Goal: Information Seeking & Learning: Learn about a topic

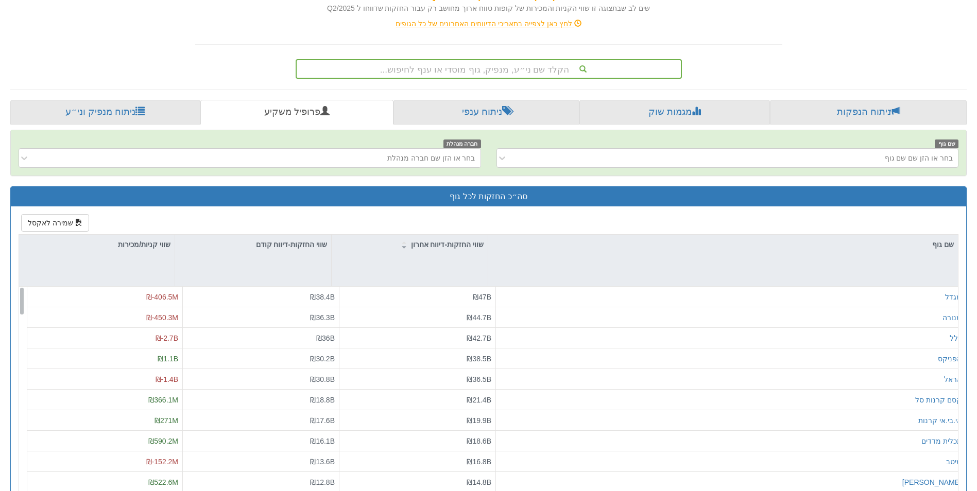
scroll to position [206, 0]
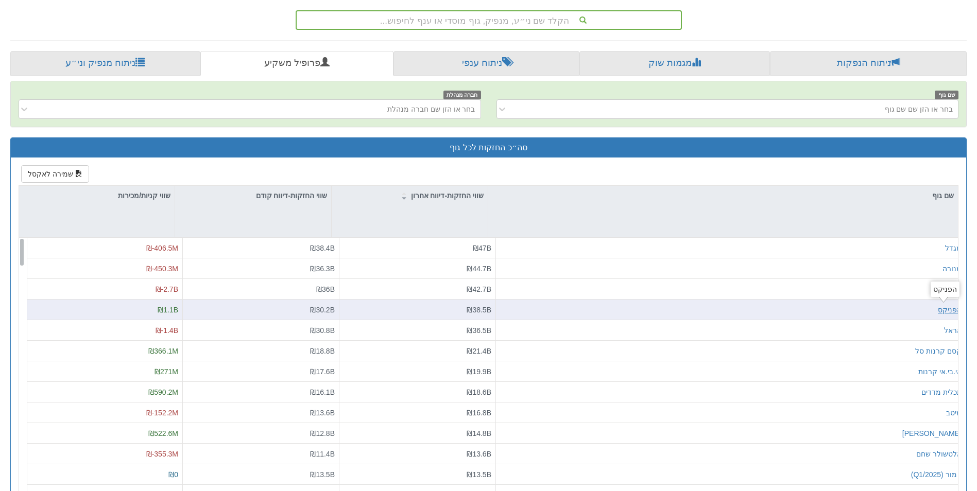
click at [939, 309] on div "הפניקס" at bounding box center [950, 310] width 24 height 10
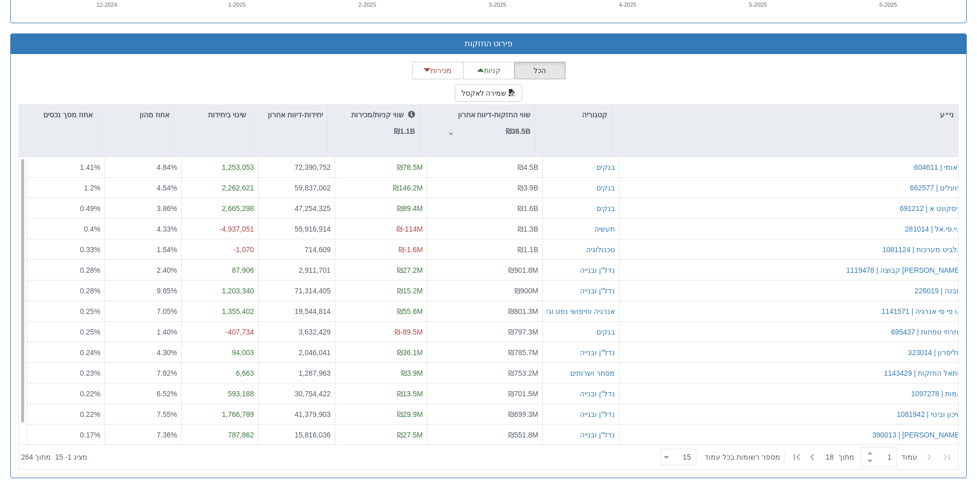
scroll to position [22, 0]
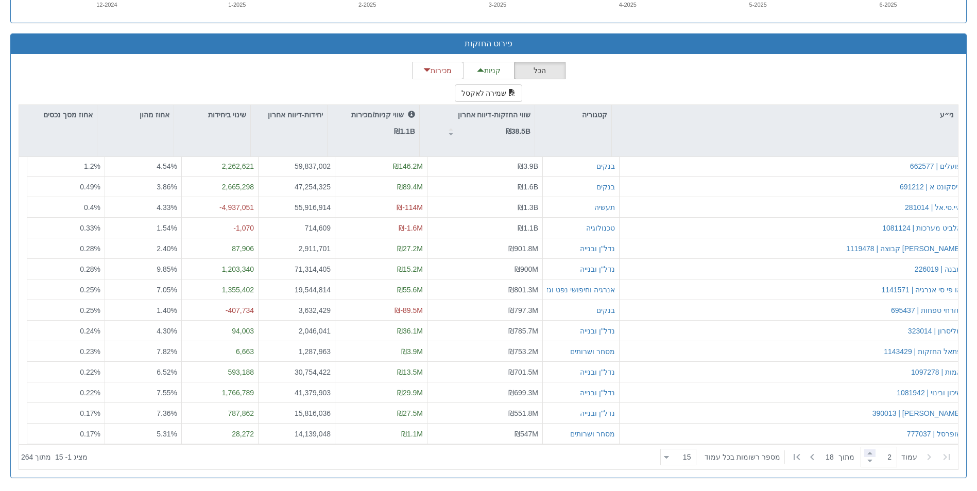
click at [864, 454] on span at bounding box center [869, 454] width 11 height 8
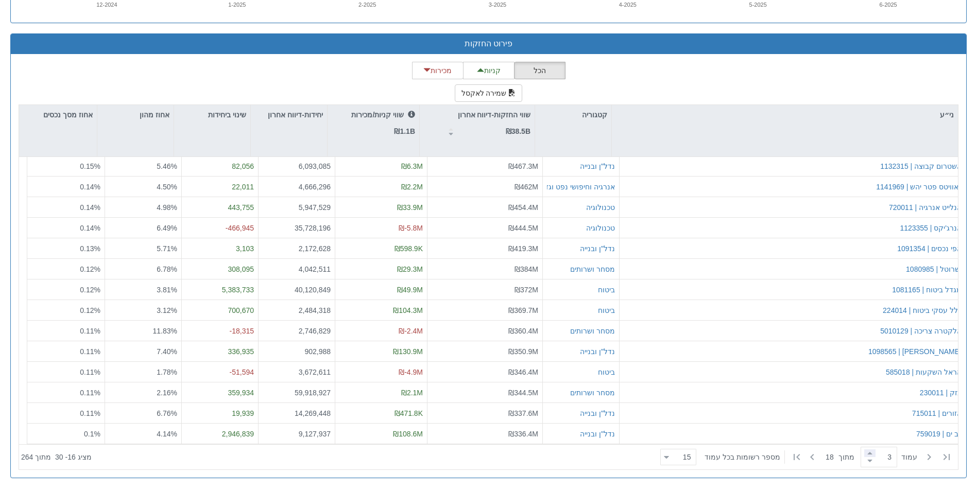
click at [864, 454] on span at bounding box center [869, 454] width 11 height 8
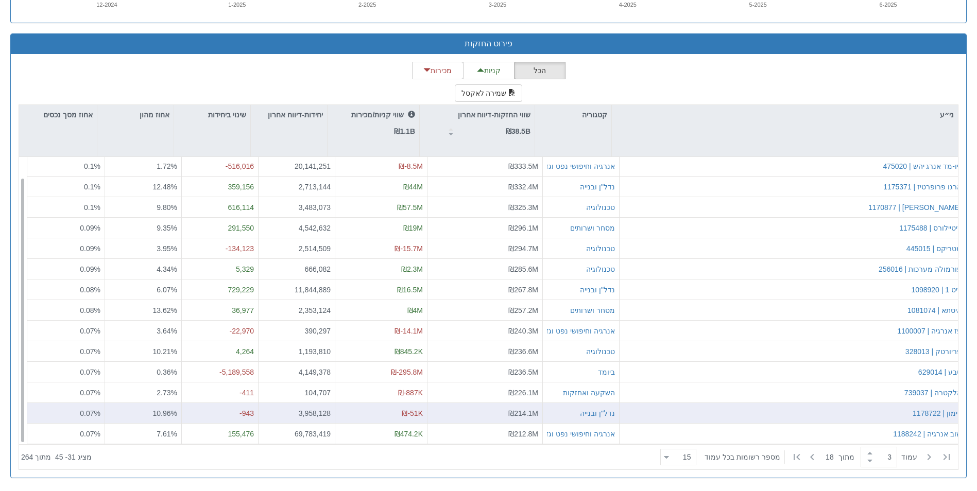
scroll to position [0, 0]
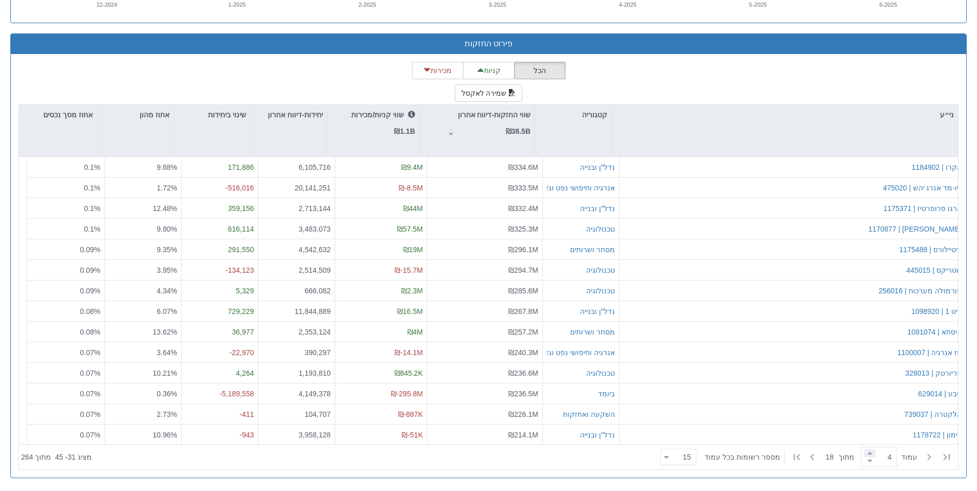
click at [864, 456] on span at bounding box center [869, 454] width 11 height 8
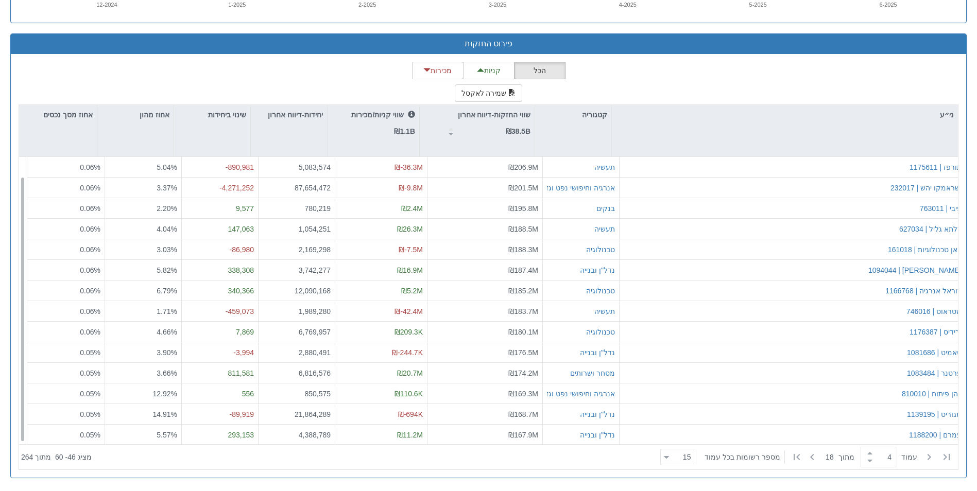
scroll to position [22, 0]
click at [864, 455] on span at bounding box center [869, 454] width 11 height 8
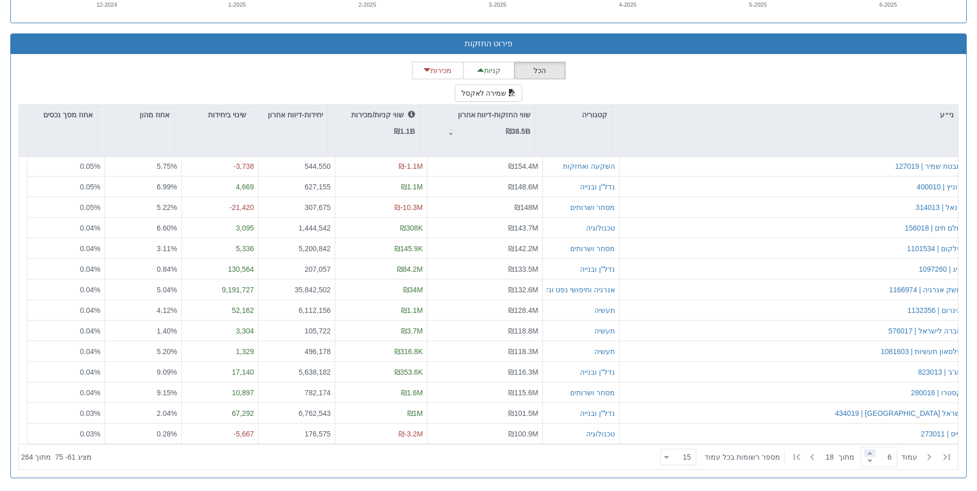
click at [864, 454] on span at bounding box center [869, 454] width 11 height 8
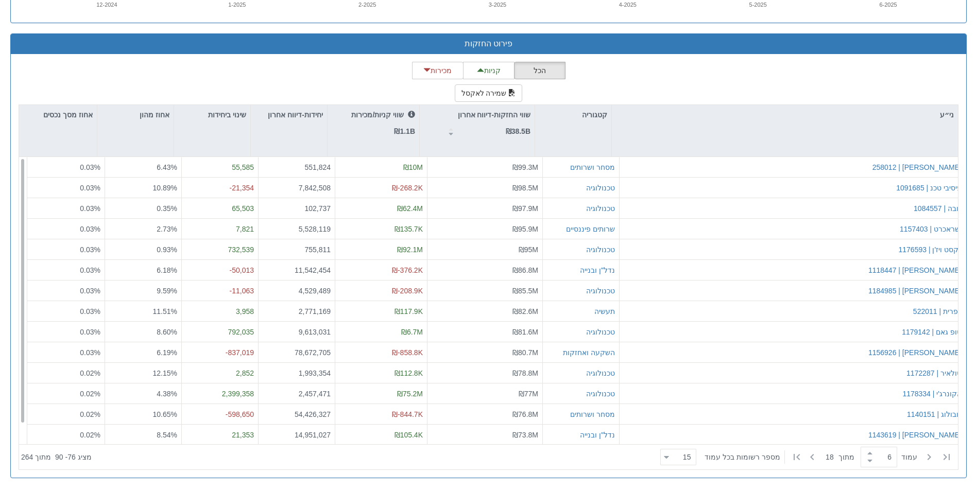
scroll to position [0, 0]
click at [864, 453] on span at bounding box center [869, 454] width 11 height 8
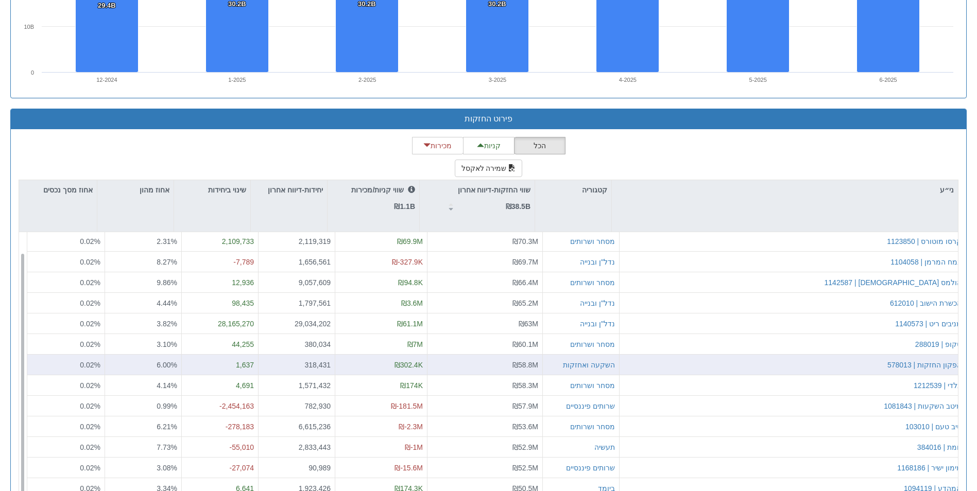
scroll to position [948, 0]
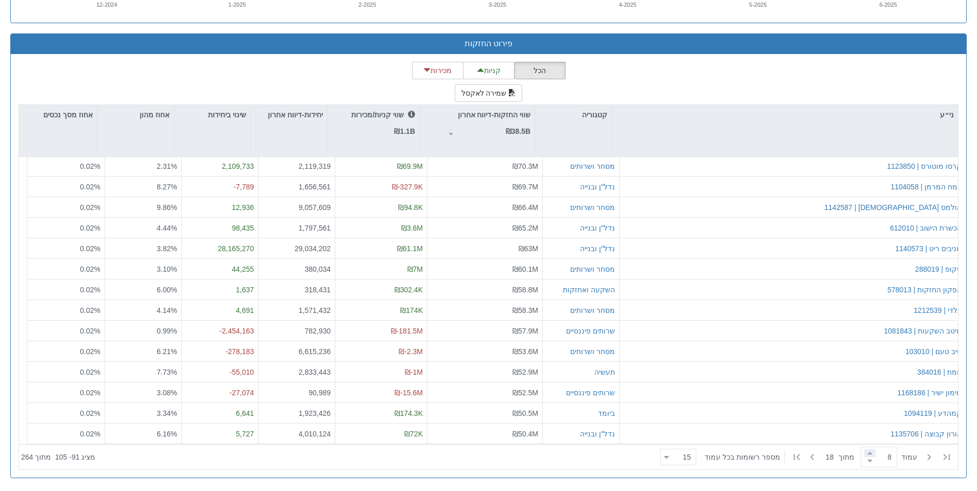
click at [864, 454] on span at bounding box center [869, 454] width 11 height 8
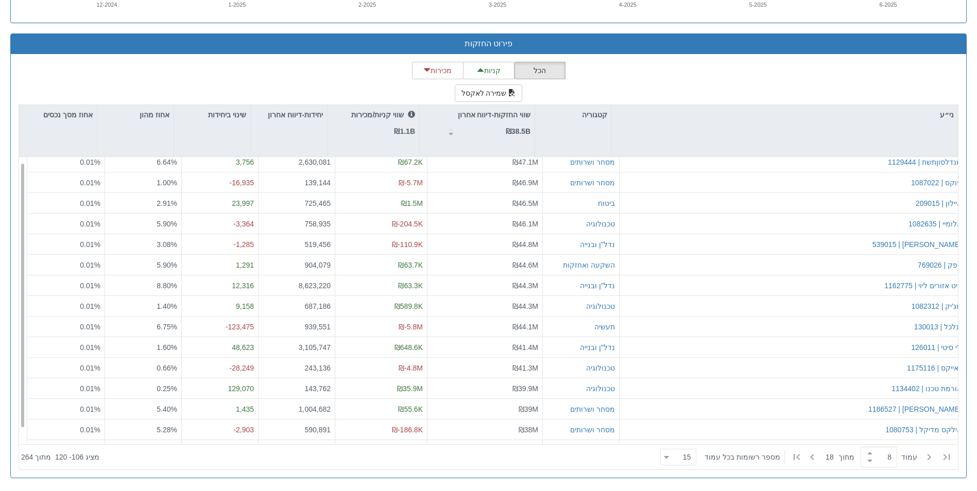
scroll to position [22, 0]
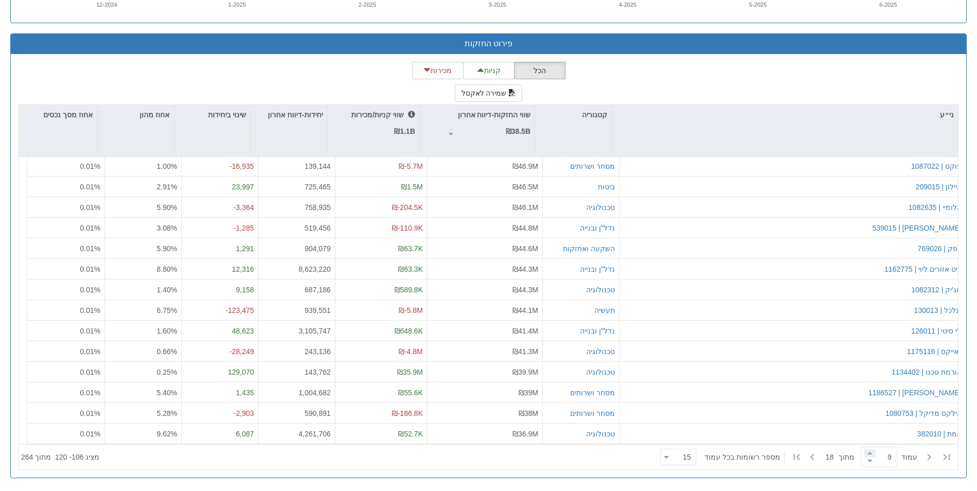
click at [864, 455] on span at bounding box center [869, 454] width 11 height 8
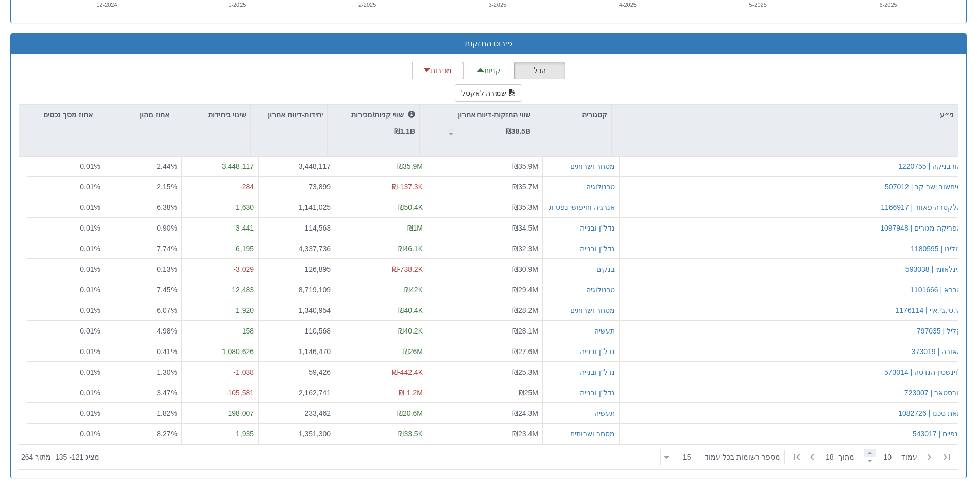
click at [864, 454] on span at bounding box center [869, 454] width 11 height 8
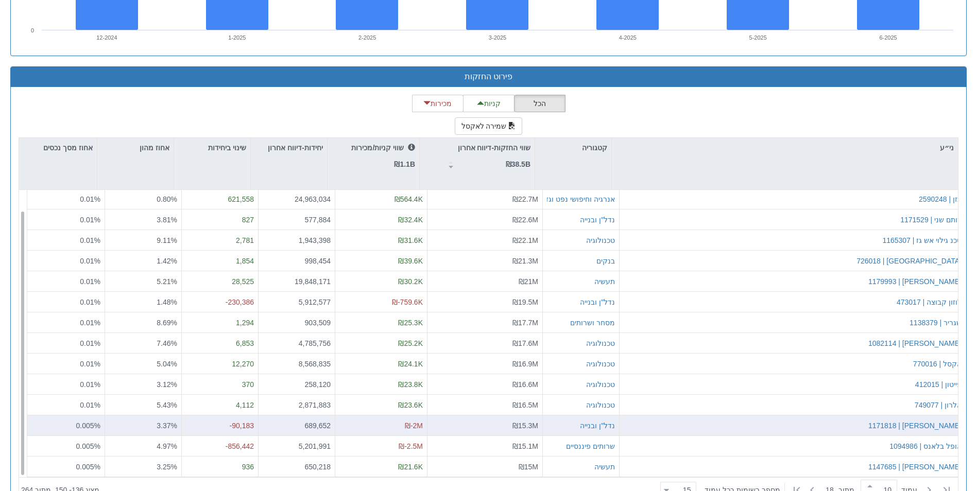
scroll to position [948, 0]
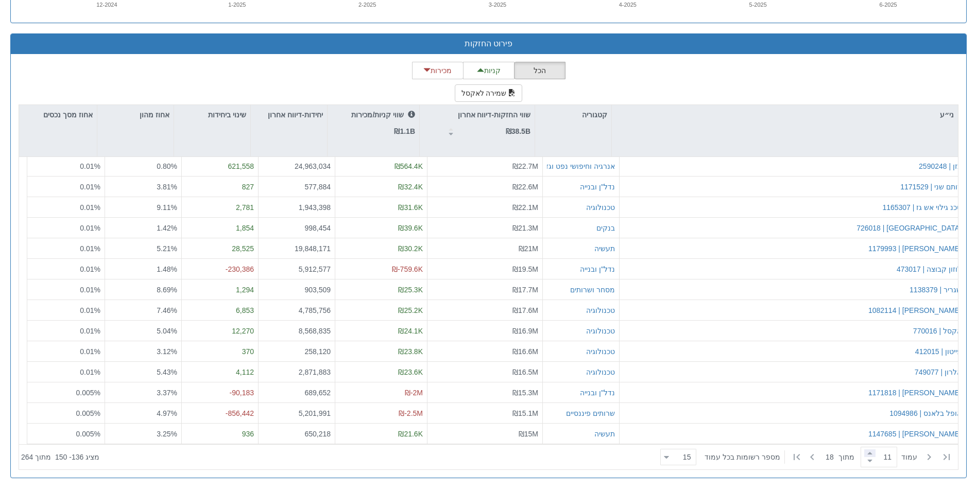
click at [864, 453] on span at bounding box center [869, 454] width 11 height 8
type input "11"
